Goal: Information Seeking & Learning: Learn about a topic

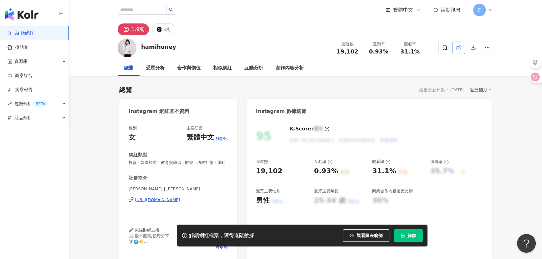
click at [461, 50] on span at bounding box center [459, 47] width 6 height 7
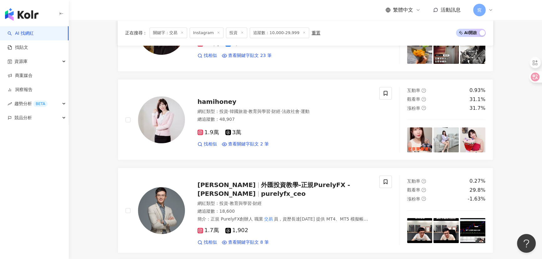
scroll to position [398, 0]
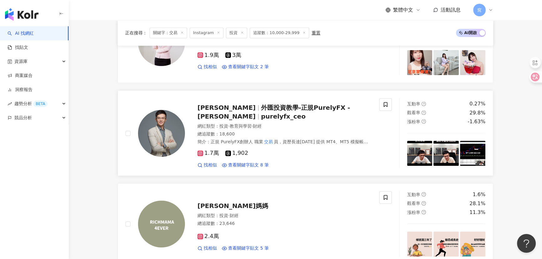
click at [233, 113] on span "外匯投資教學-正規PurelyFX -吳宗祐" at bounding box center [274, 112] width 153 height 16
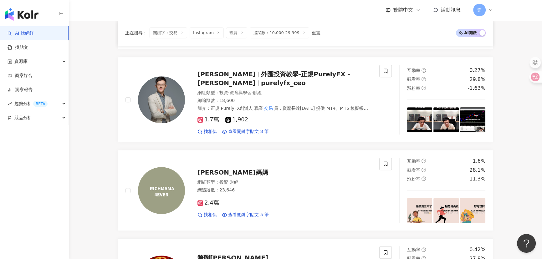
scroll to position [484, 0]
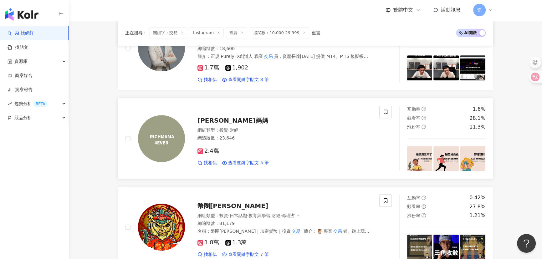
click at [207, 117] on span "瑞奇媽媽" at bounding box center [233, 121] width 71 height 8
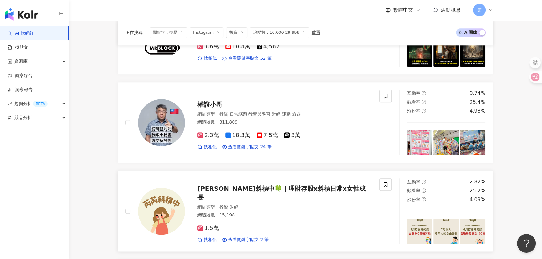
scroll to position [768, 0]
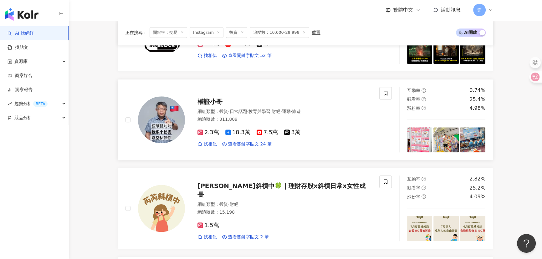
click at [209, 100] on span "權證小哥" at bounding box center [210, 102] width 25 height 8
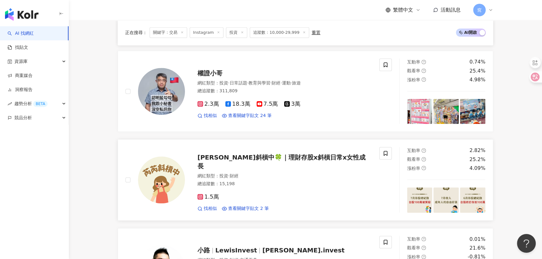
click at [252, 157] on span "[PERSON_NAME]斜槓中🍀｜理財存股𝘅斜槓日常𝘅女性成長" at bounding box center [282, 162] width 168 height 16
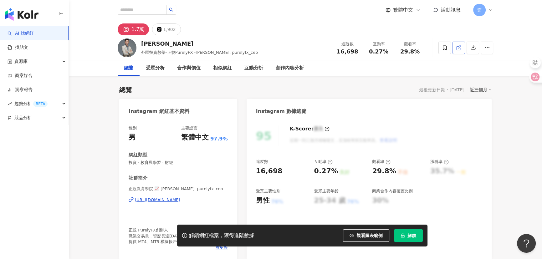
click at [460, 49] on icon at bounding box center [458, 47] width 3 height 3
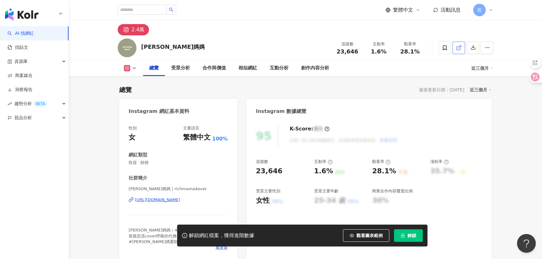
click at [459, 48] on icon at bounding box center [459, 48] width 6 height 6
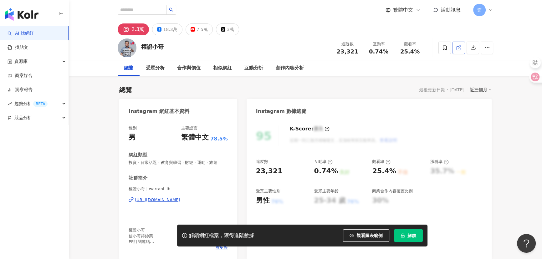
click at [460, 47] on line at bounding box center [460, 47] width 3 height 3
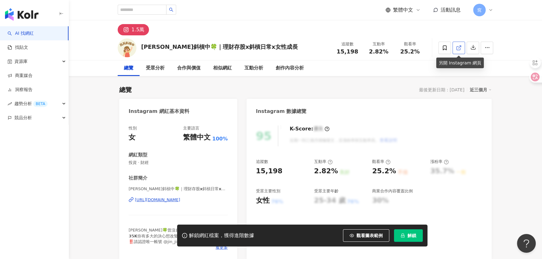
click at [458, 47] on icon at bounding box center [459, 48] width 6 height 6
